Goal: Task Accomplishment & Management: Manage account settings

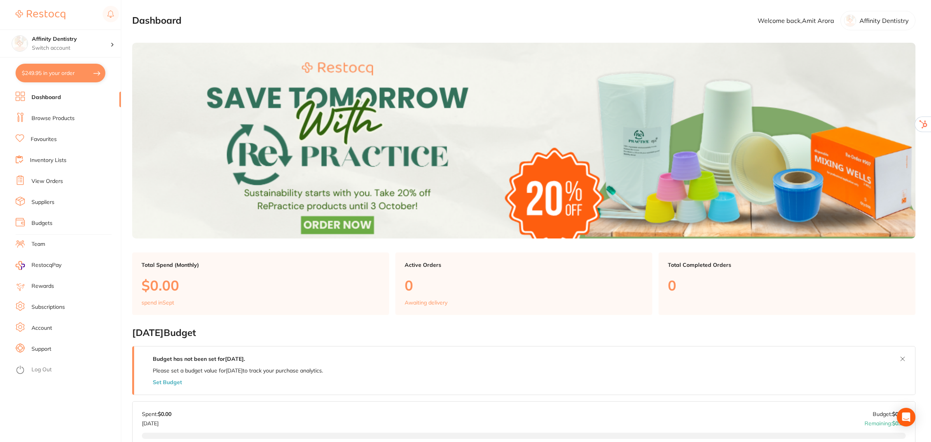
click at [40, 324] on link "Account" at bounding box center [41, 328] width 21 height 8
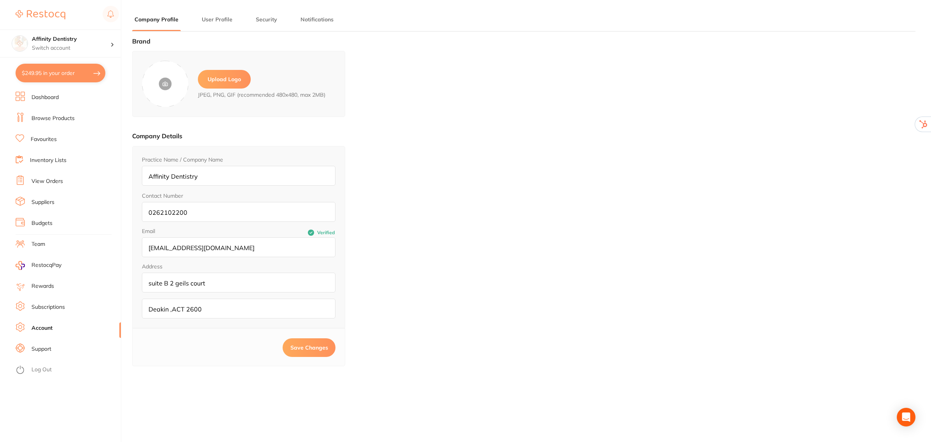
type input "Amit"
type input "Arora"
type input "[EMAIL_ADDRESS][DOMAIN_NAME]"
click at [265, 248] on input "[EMAIL_ADDRESS][DOMAIN_NAME]" at bounding box center [238, 247] width 193 height 20
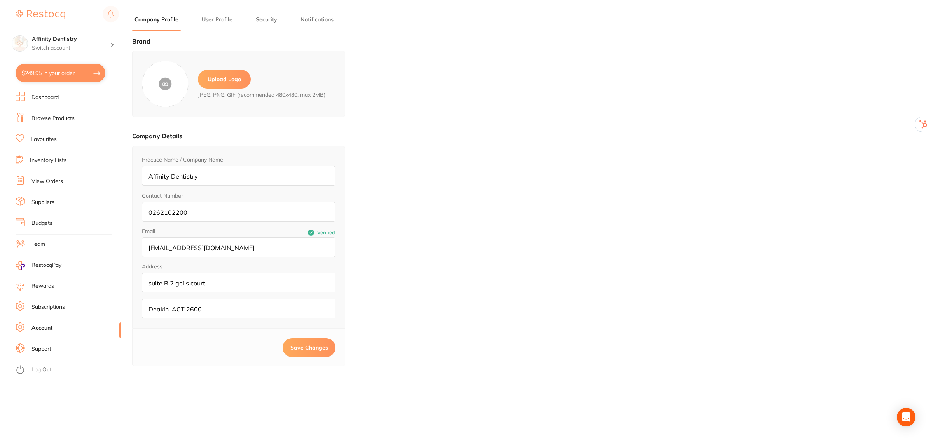
click at [265, 248] on input "[EMAIL_ADDRESS][DOMAIN_NAME]" at bounding box center [238, 247] width 193 height 20
type input "info@affinitydentistry,[DOMAIN_NAME]"
click at [300, 350] on span "Save Changes" at bounding box center [309, 347] width 38 height 7
click at [297, 348] on span "Save Changes" at bounding box center [309, 347] width 38 height 7
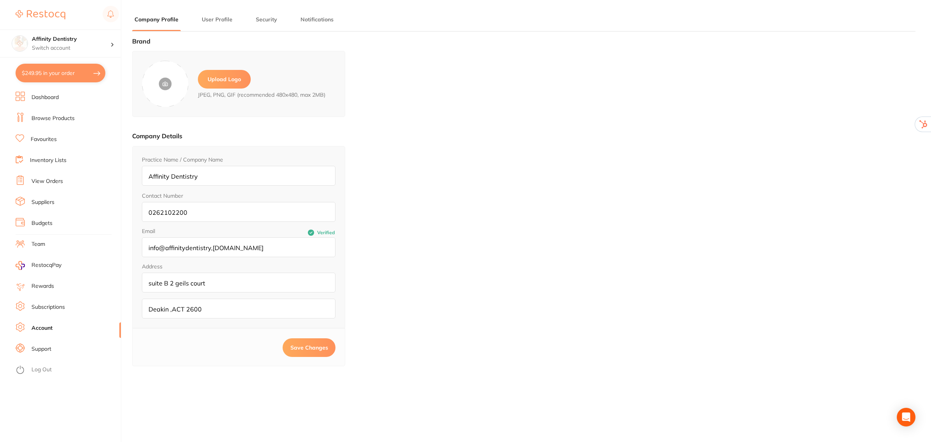
click at [218, 71] on label "Upload Logo" at bounding box center [224, 79] width 53 height 19
click at [0, 0] on input "file" at bounding box center [0, 0] width 0 height 0
click at [218, 78] on label "Upload Logo" at bounding box center [224, 79] width 53 height 19
click at [0, 0] on input "file" at bounding box center [0, 0] width 0 height 0
